Goal: Task Accomplishment & Management: Manage account settings

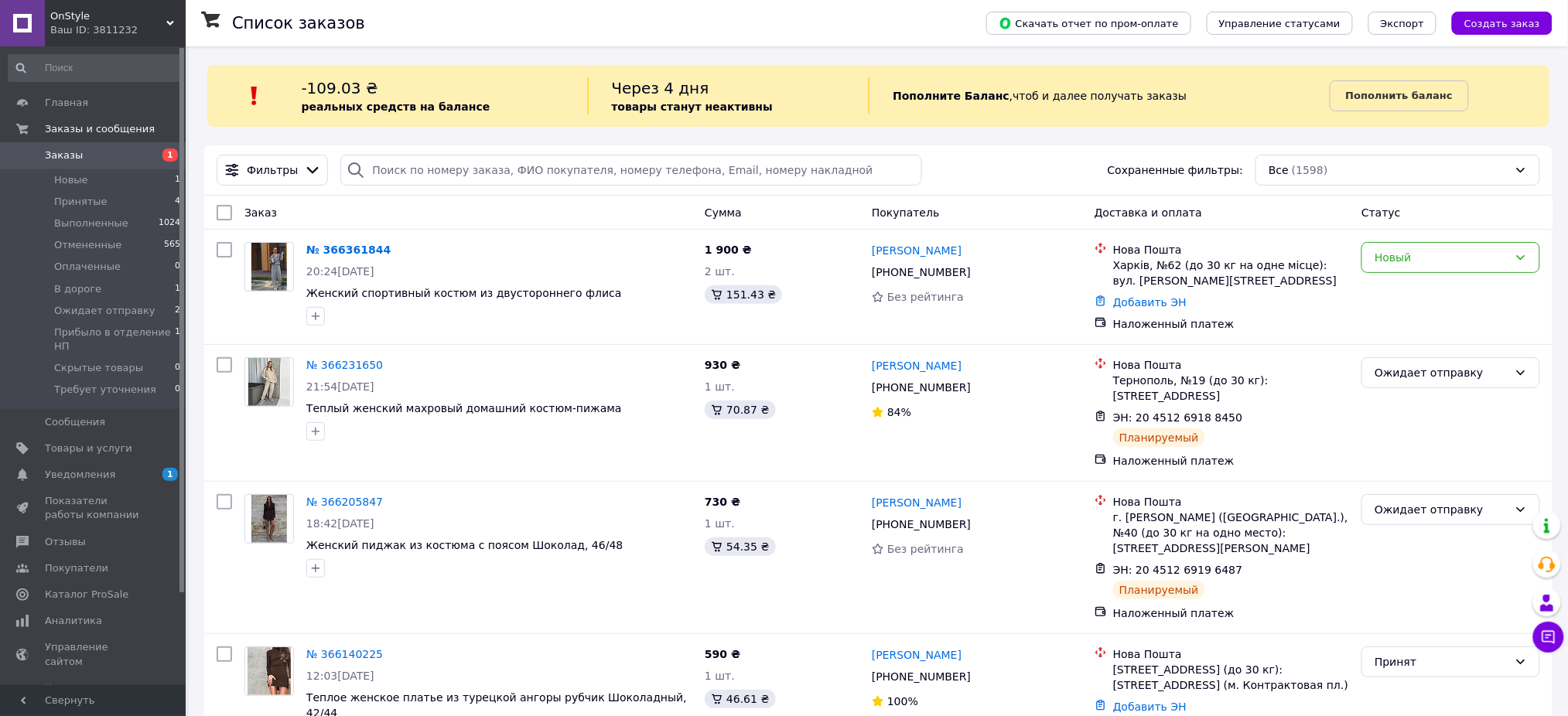
click at [350, 253] on link "№ 366361844" at bounding box center [348, 249] width 84 height 12
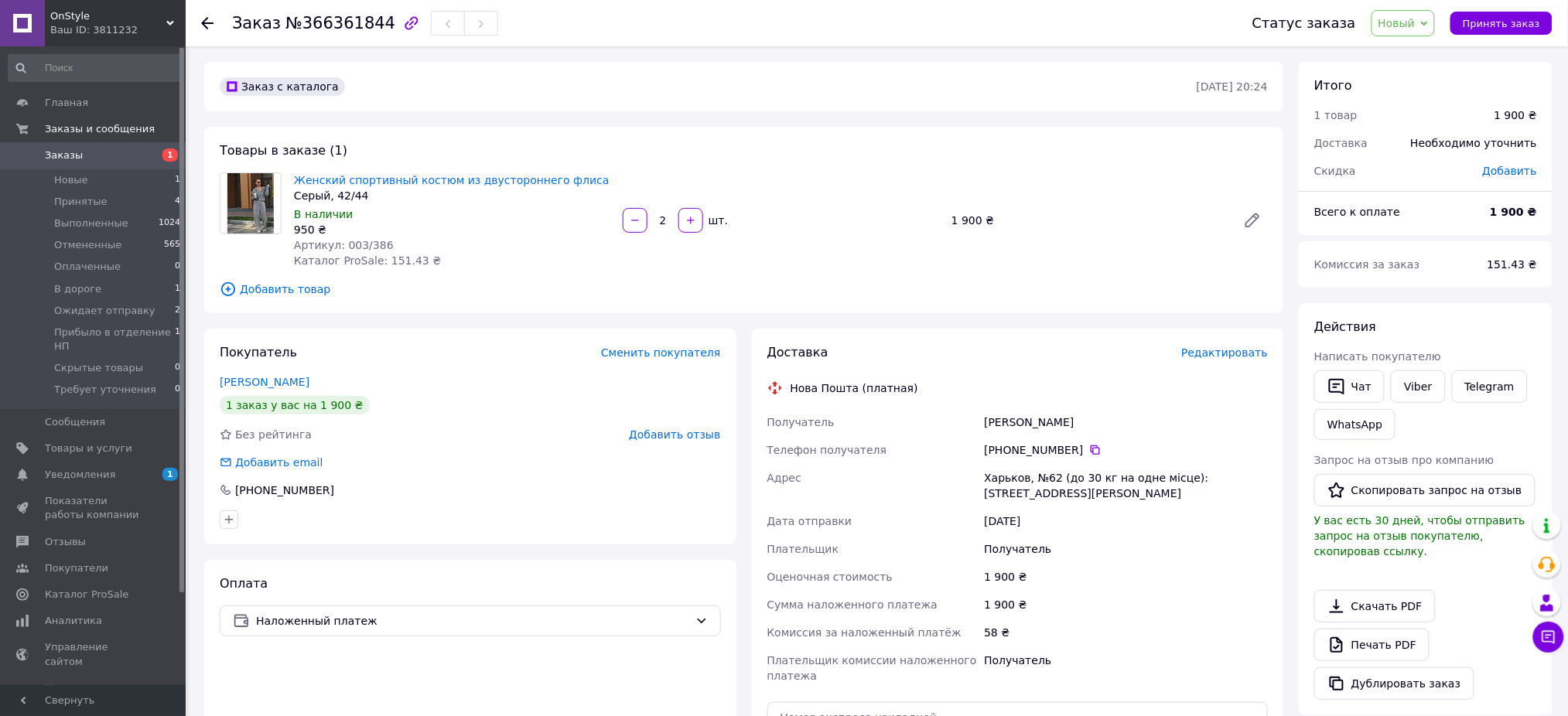
click at [268, 377] on link "[PERSON_NAME]" at bounding box center [264, 381] width 90 height 12
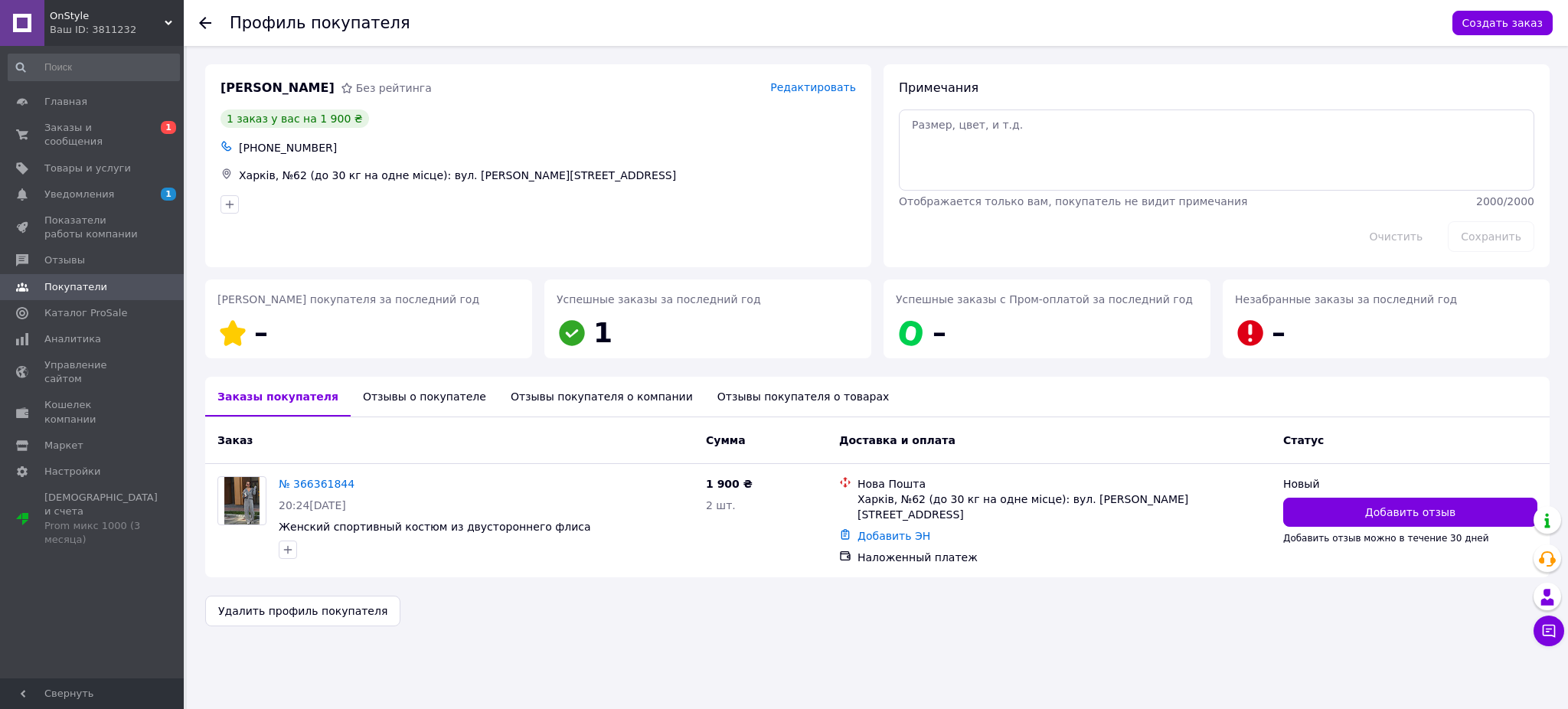
click at [201, 24] on use at bounding box center [205, 22] width 12 height 12
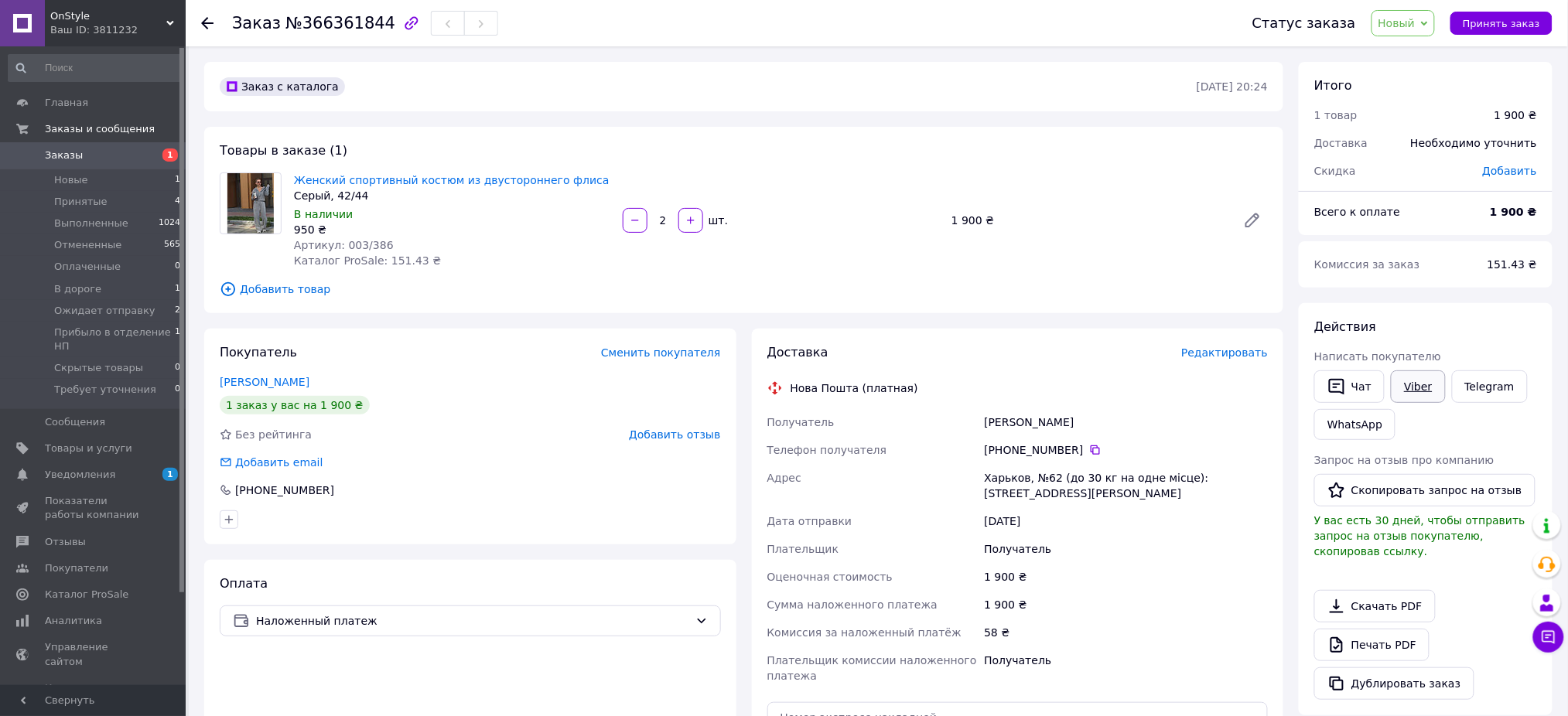
click at [1431, 384] on link "Viber" at bounding box center [1418, 386] width 54 height 32
click at [1394, 26] on span "Новый" at bounding box center [1397, 22] width 37 height 12
click at [1415, 51] on li "Принят" at bounding box center [1448, 54] width 150 height 23
click at [424, 555] on div "Покупатель Сменить покупателя Ковальчук Олена 1 заказ у вас на 1 900 ₴ Без рейт…" at bounding box center [470, 591] width 533 height 526
drag, startPoint x: 269, startPoint y: 376, endPoint x: 280, endPoint y: 376, distance: 11.0
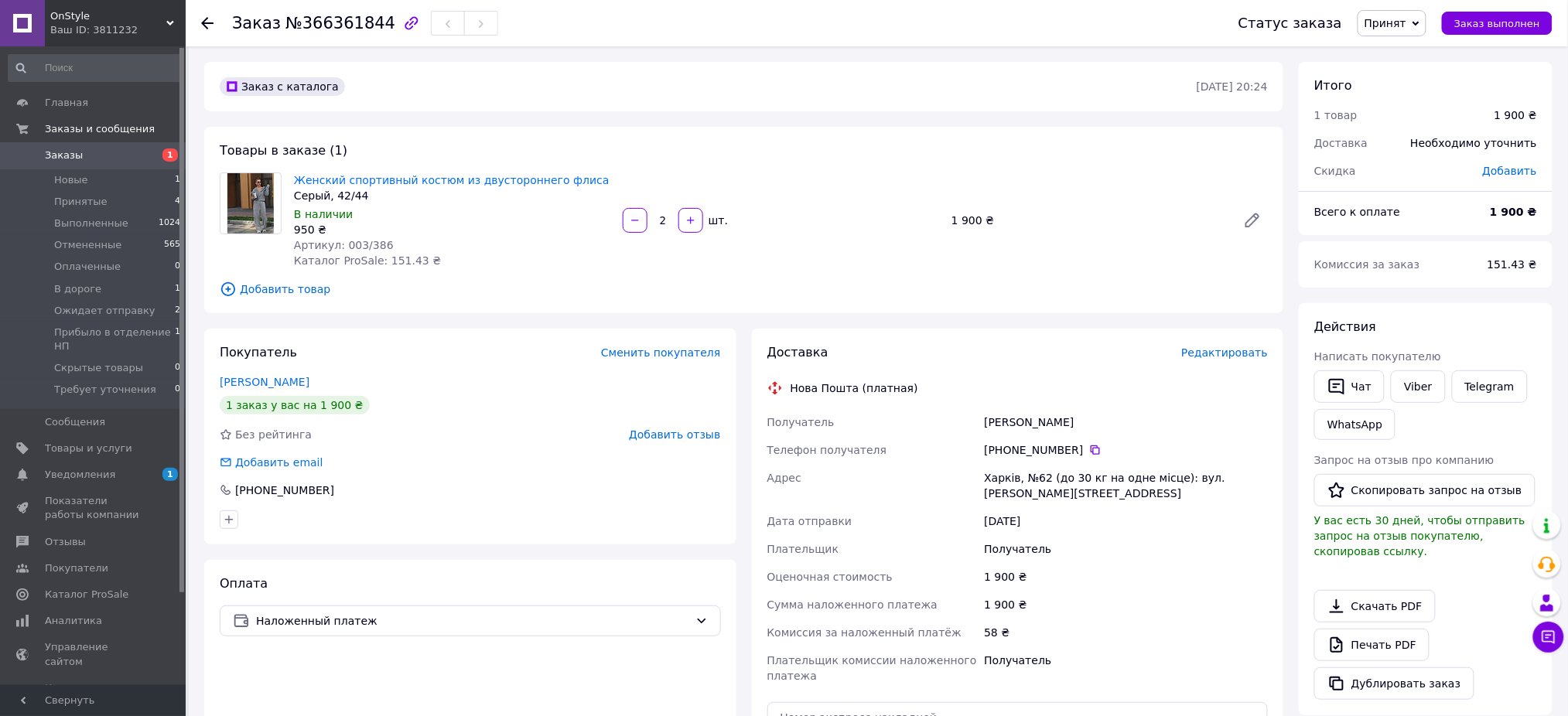
click at [271, 376] on link "[PERSON_NAME]" at bounding box center [264, 381] width 90 height 12
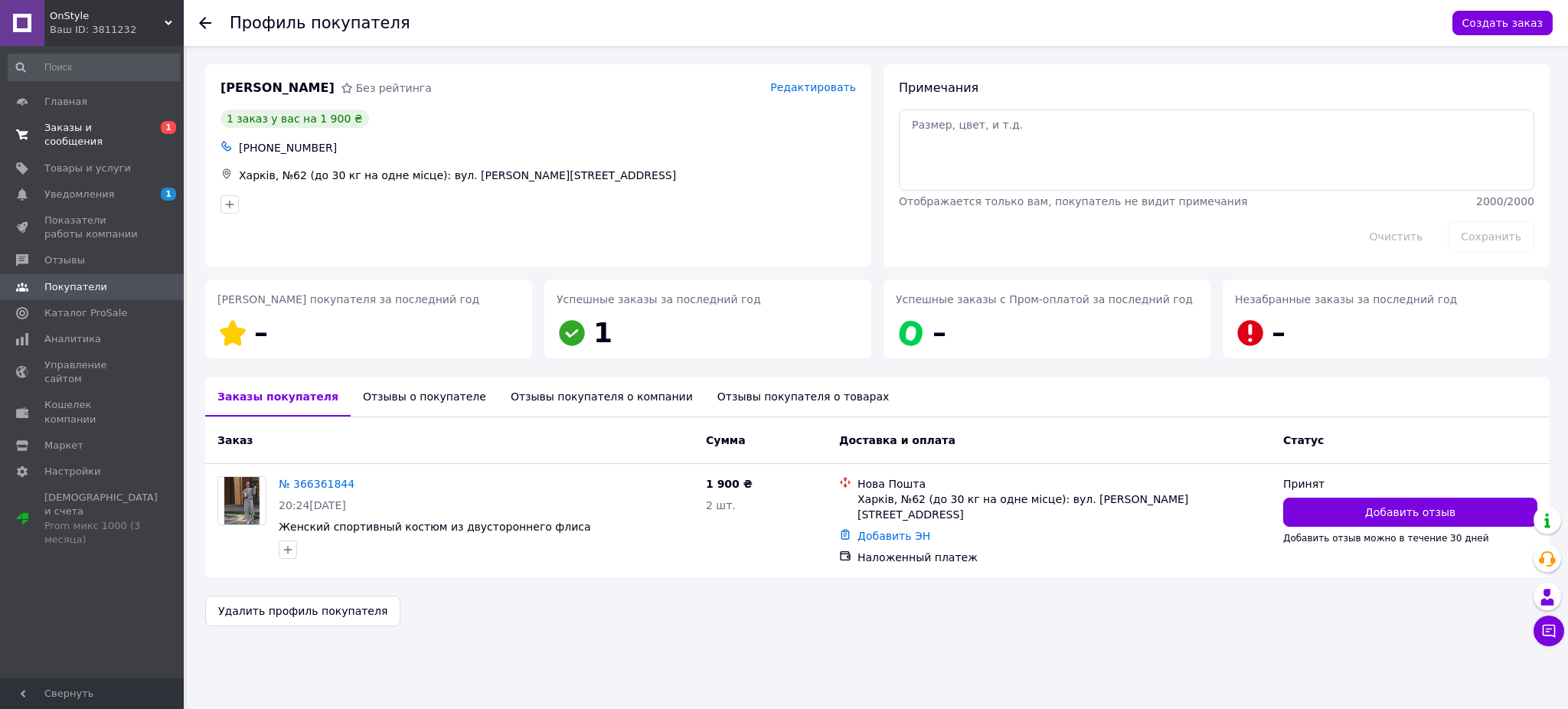
click at [146, 131] on span "0 1" at bounding box center [162, 135] width 42 height 28
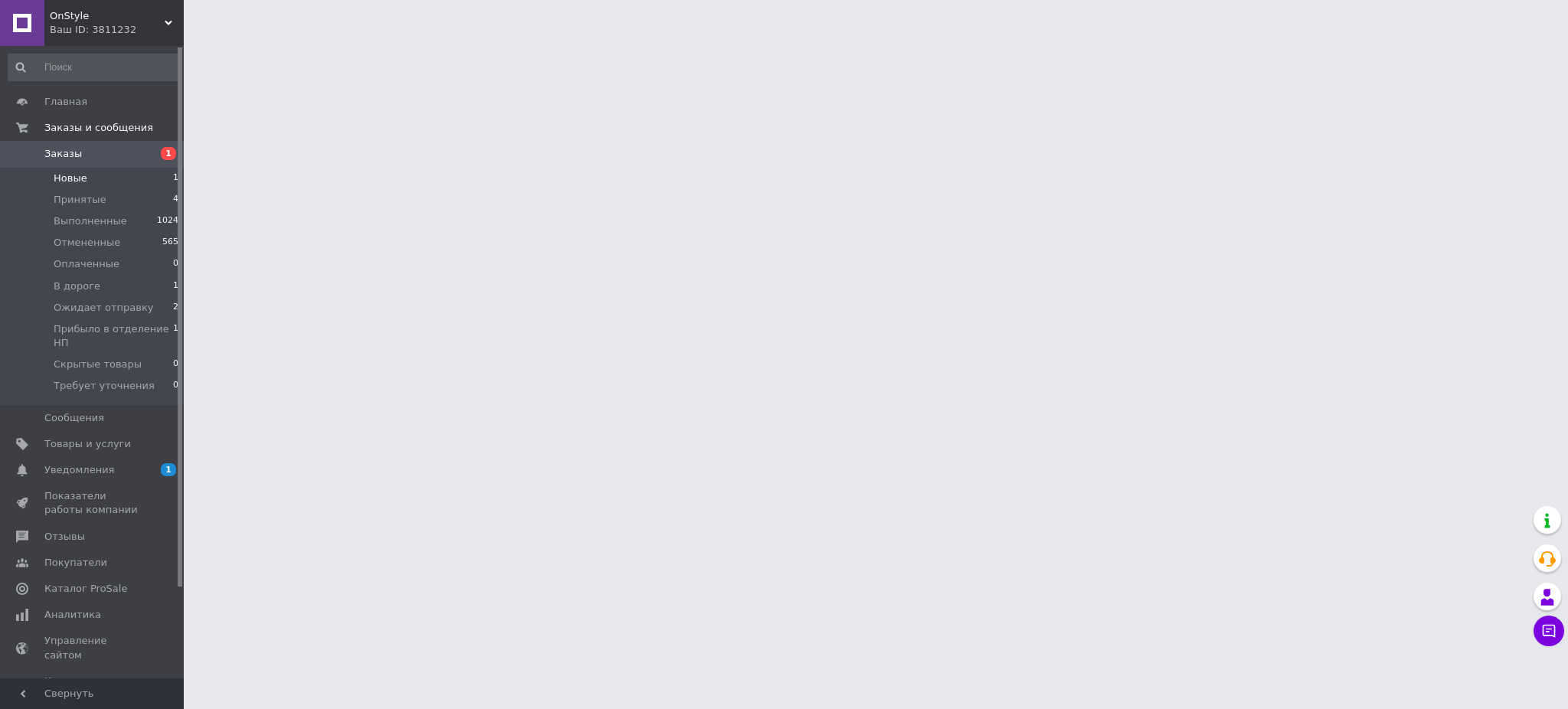
click at [81, 184] on li "Новые 1" at bounding box center [94, 178] width 187 height 21
click at [81, 178] on span "Новые" at bounding box center [70, 178] width 34 height 14
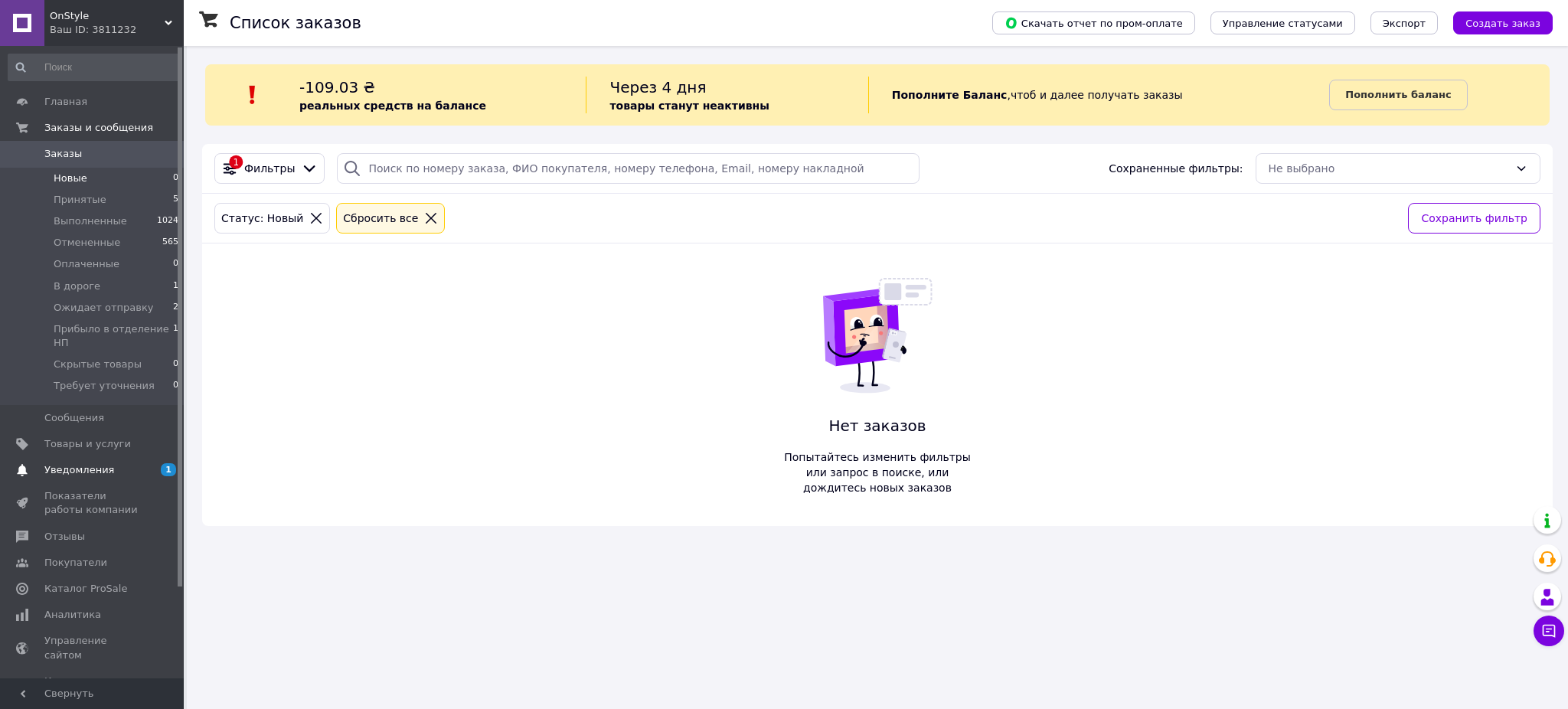
click at [83, 470] on span "Уведомления" at bounding box center [79, 470] width 70 height 14
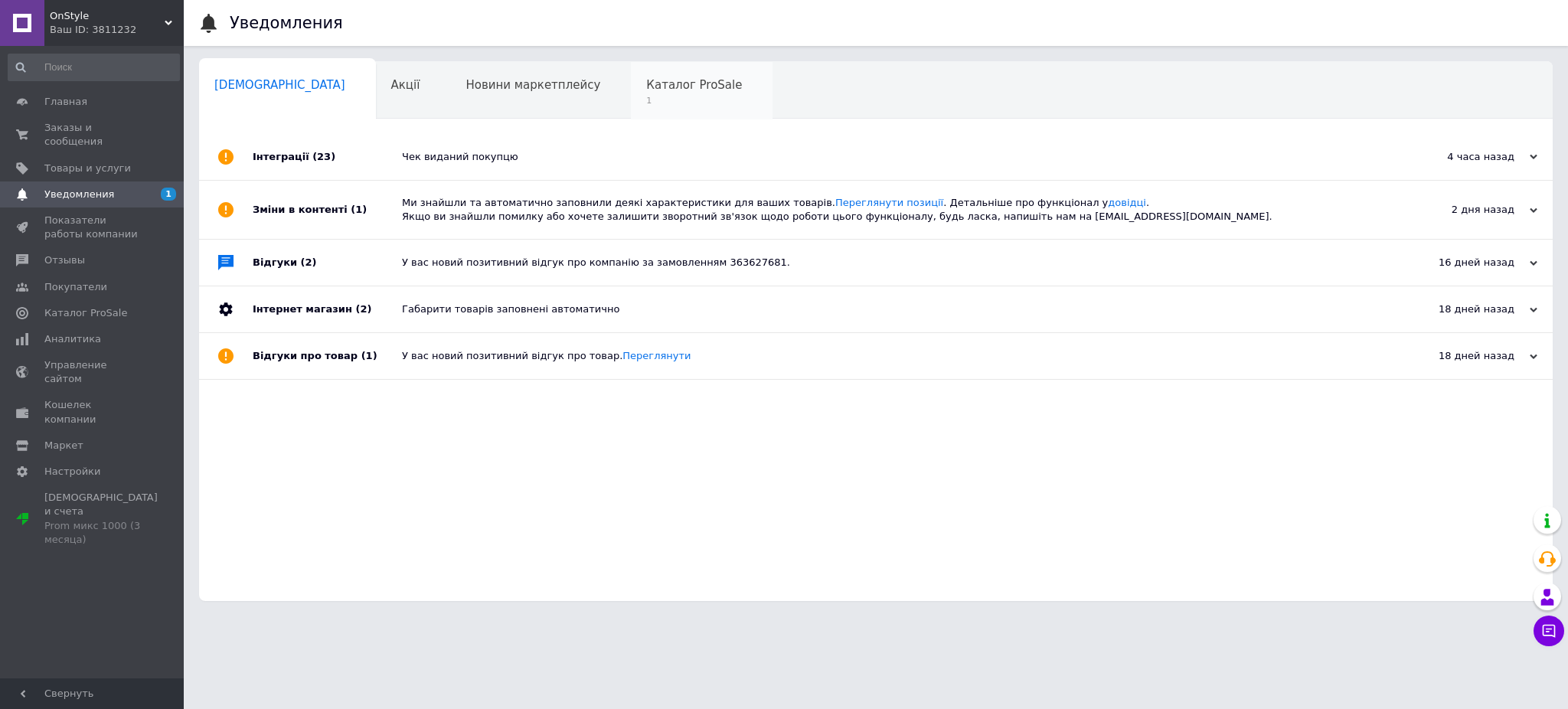
click at [646, 103] on span "1" at bounding box center [694, 100] width 95 height 12
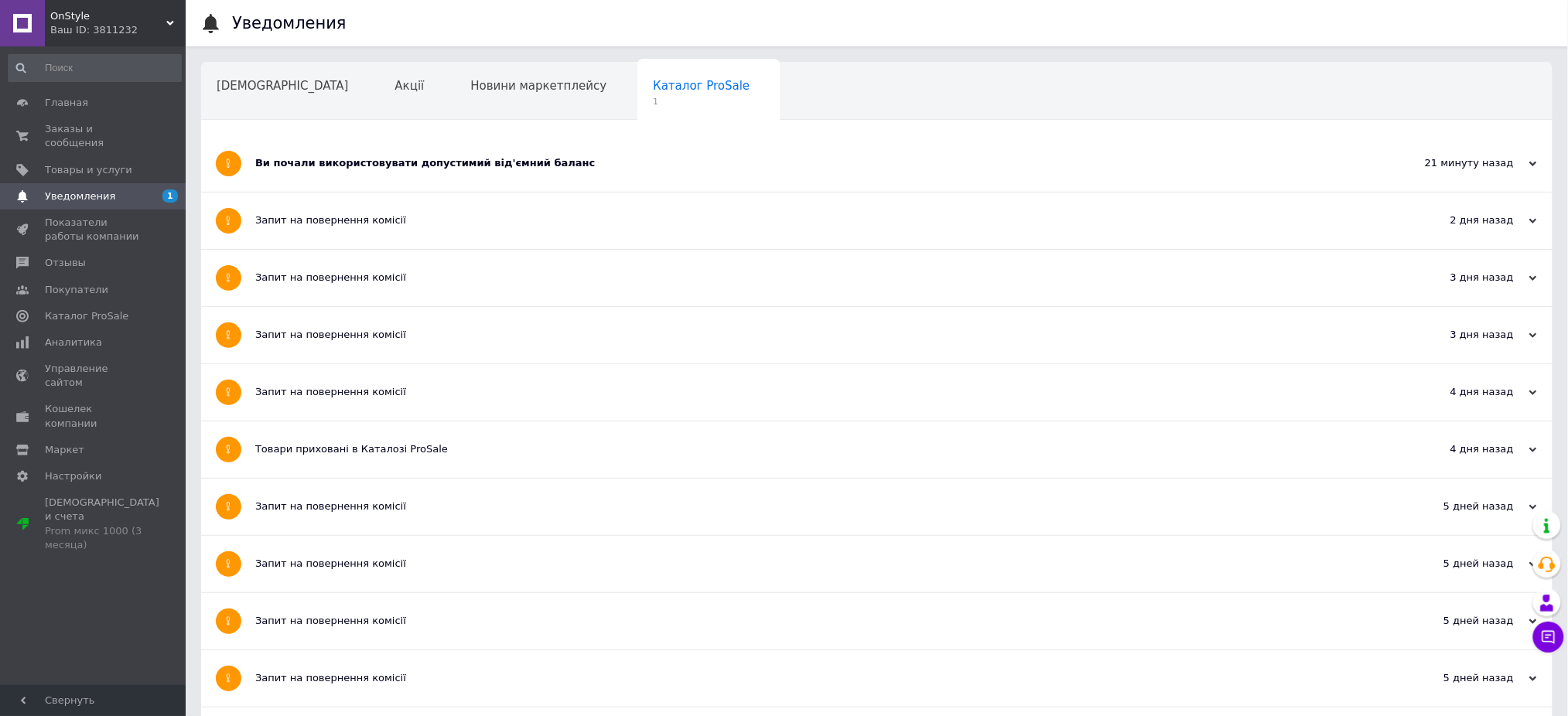
click at [499, 170] on div "Ви почали використовувати допустимий від'ємний баланс" at bounding box center [818, 163] width 1128 height 14
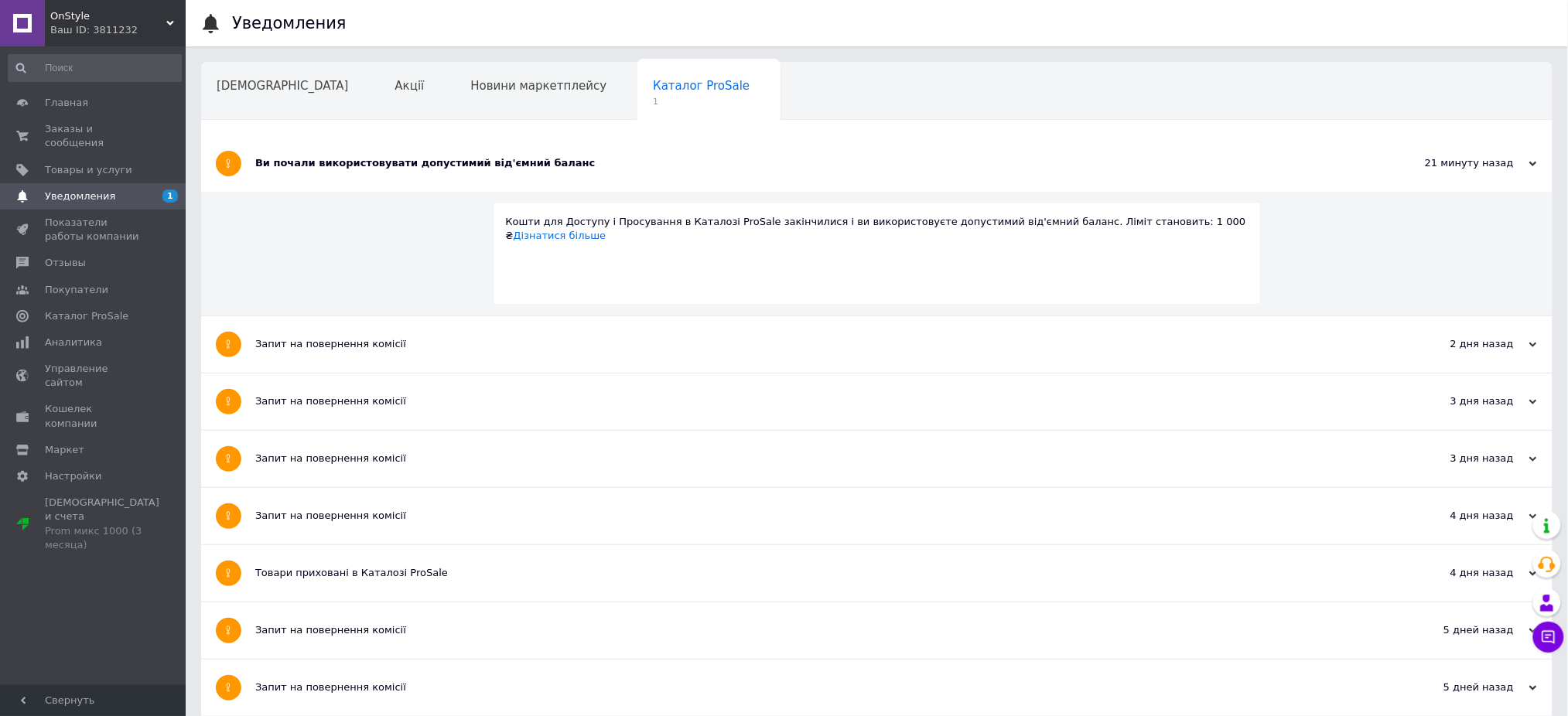
click at [499, 170] on div "Ви почали використовувати допустимий від'ємний баланс" at bounding box center [818, 163] width 1128 height 14
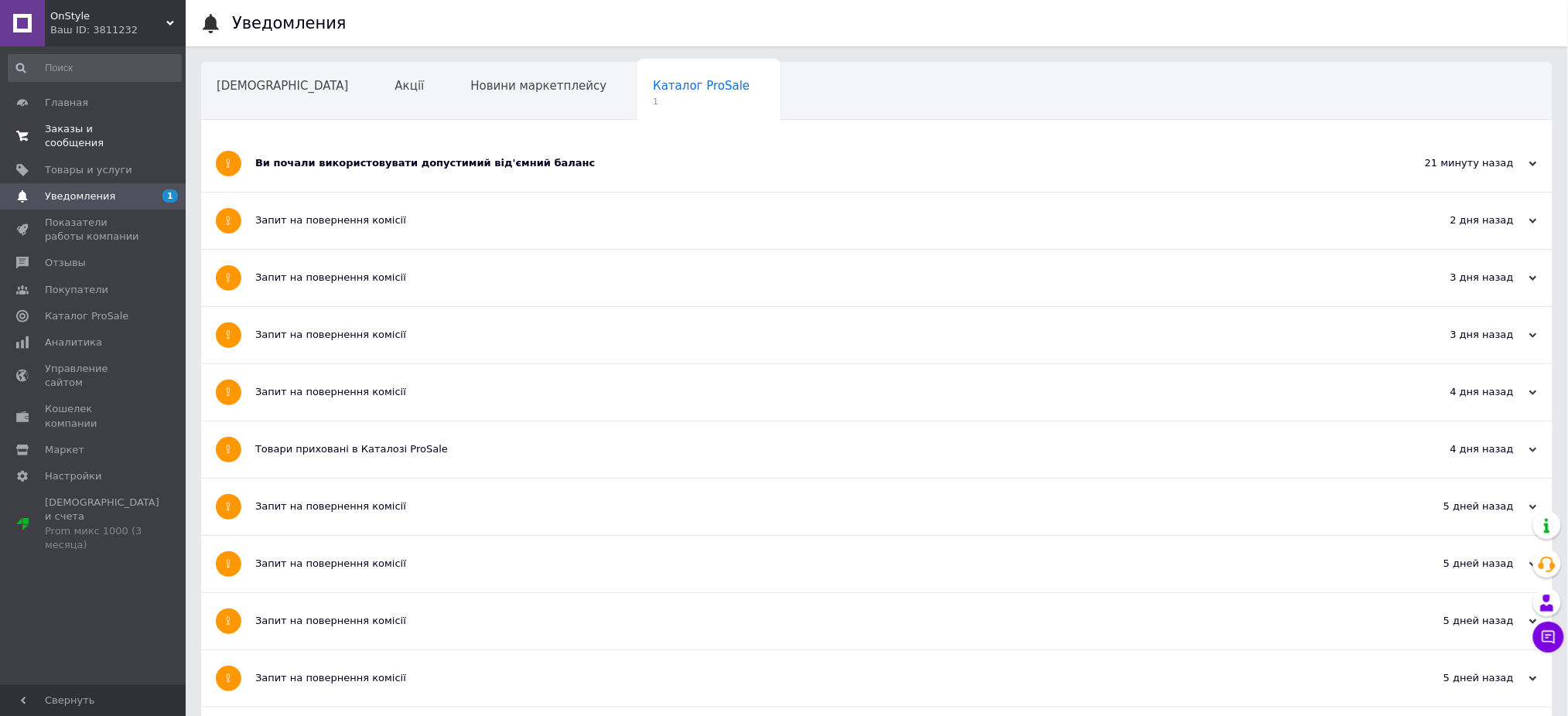
click at [119, 127] on span "Заказы и сообщения" at bounding box center [94, 136] width 98 height 28
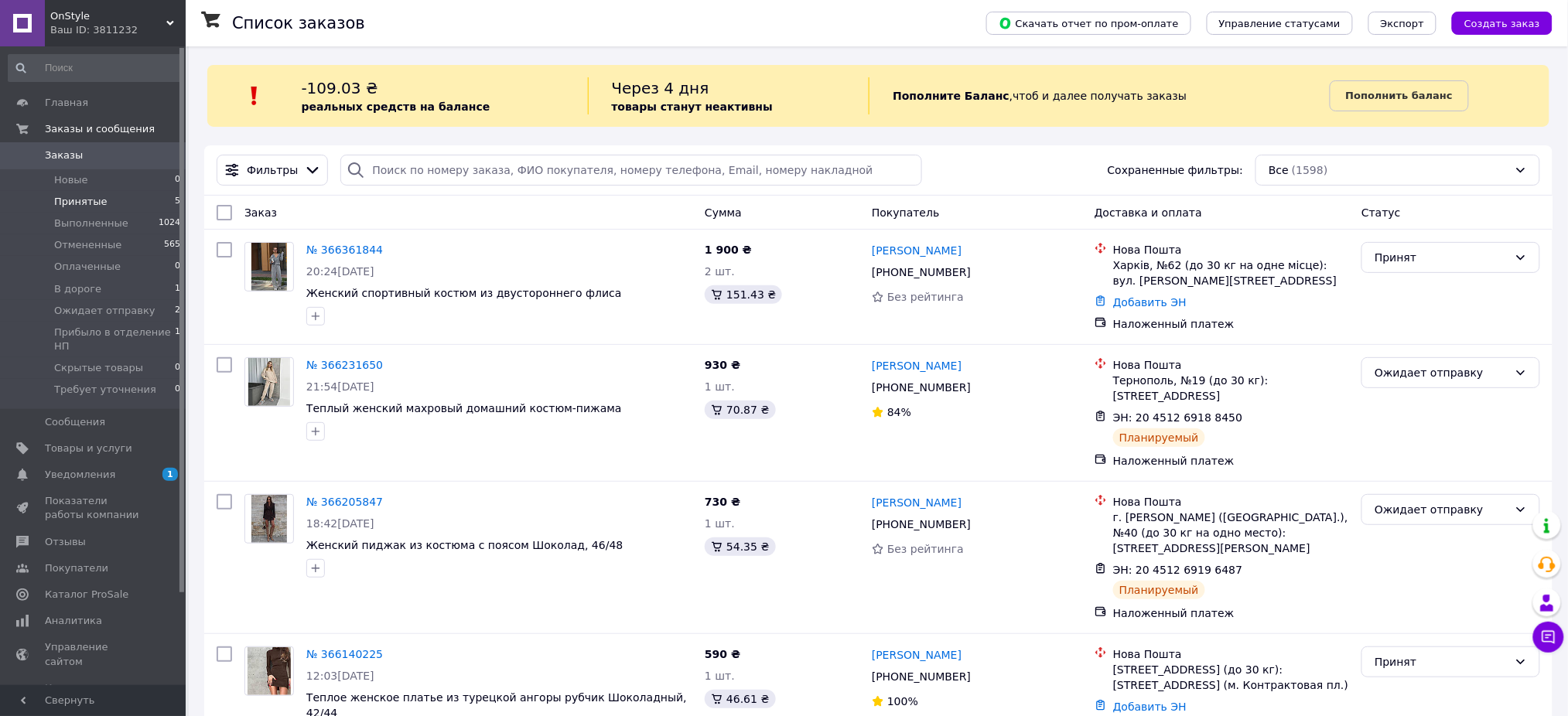
click at [64, 198] on span "Принятые" at bounding box center [81, 202] width 53 height 14
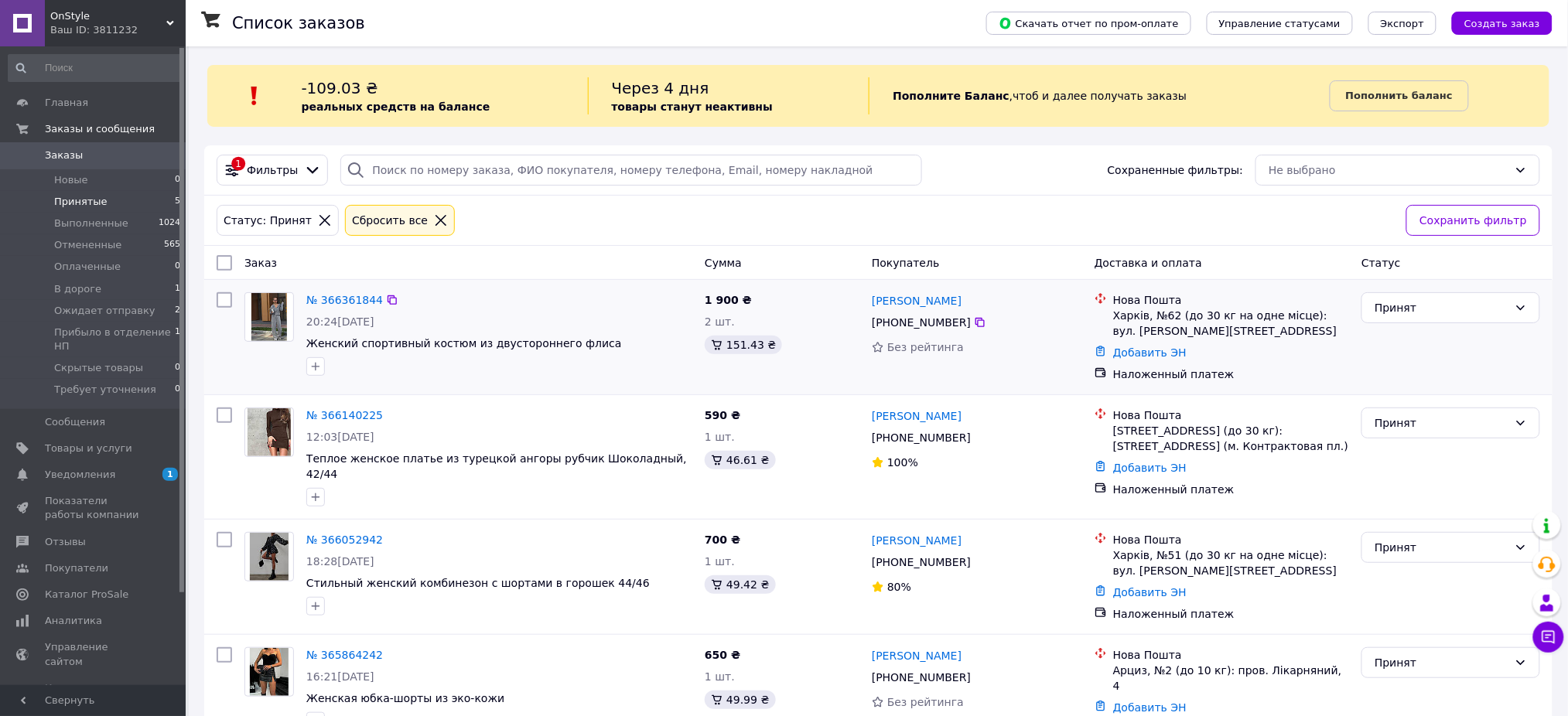
click at [437, 380] on div "№ 366361844 20:24[DATE] Женский спортивный костюм из двустороннего флиса" at bounding box center [499, 333] width 398 height 96
click at [347, 306] on link "№ 366361844" at bounding box center [345, 300] width 76 height 12
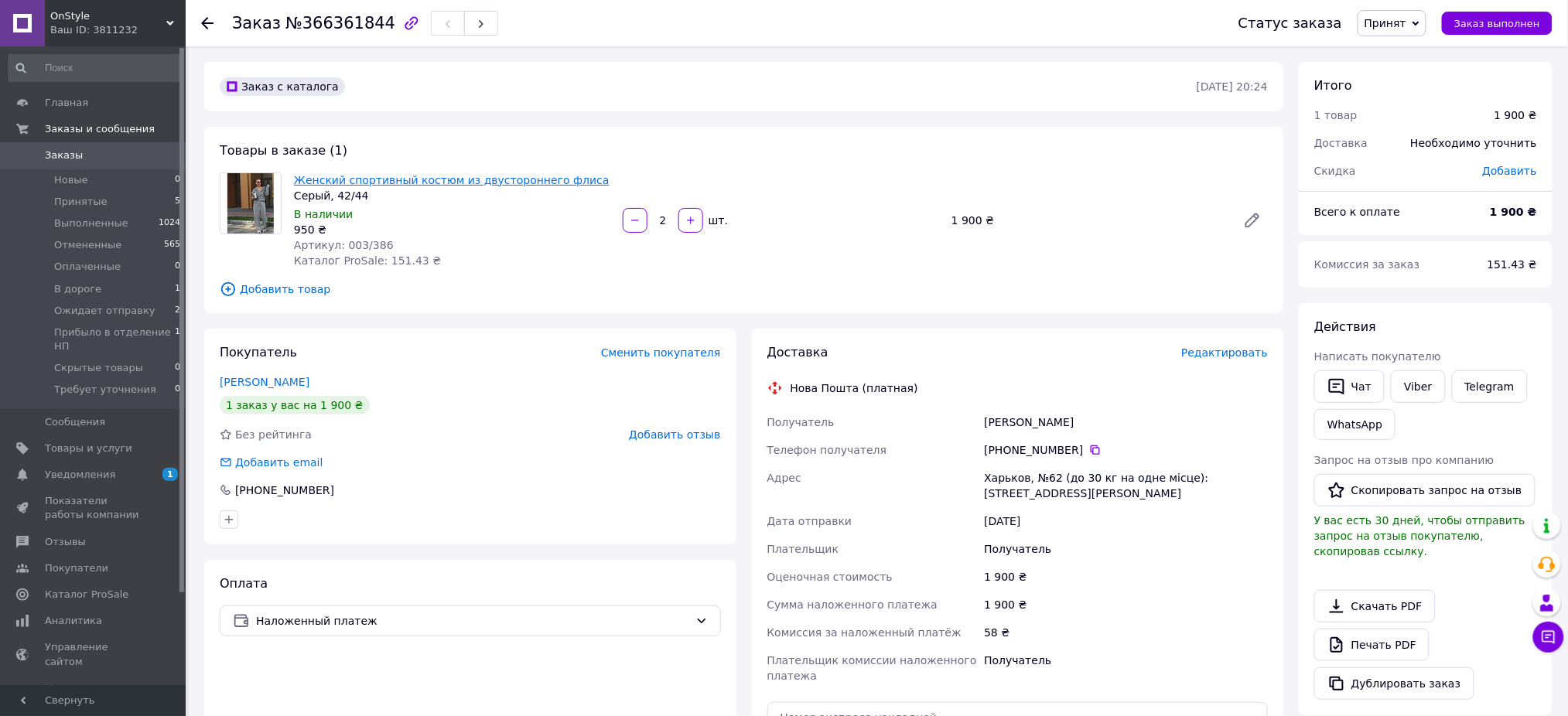
click at [412, 177] on link "Женский спортивный костюм из двустороннего флиса" at bounding box center [452, 179] width 316 height 12
